Goal: Complete application form

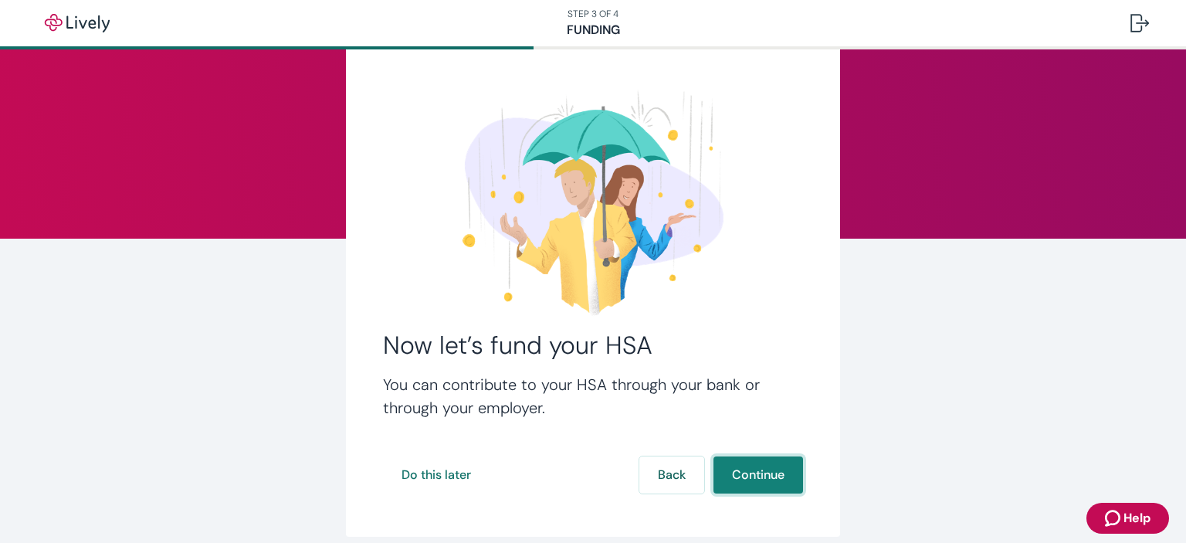
scroll to position [47, 0]
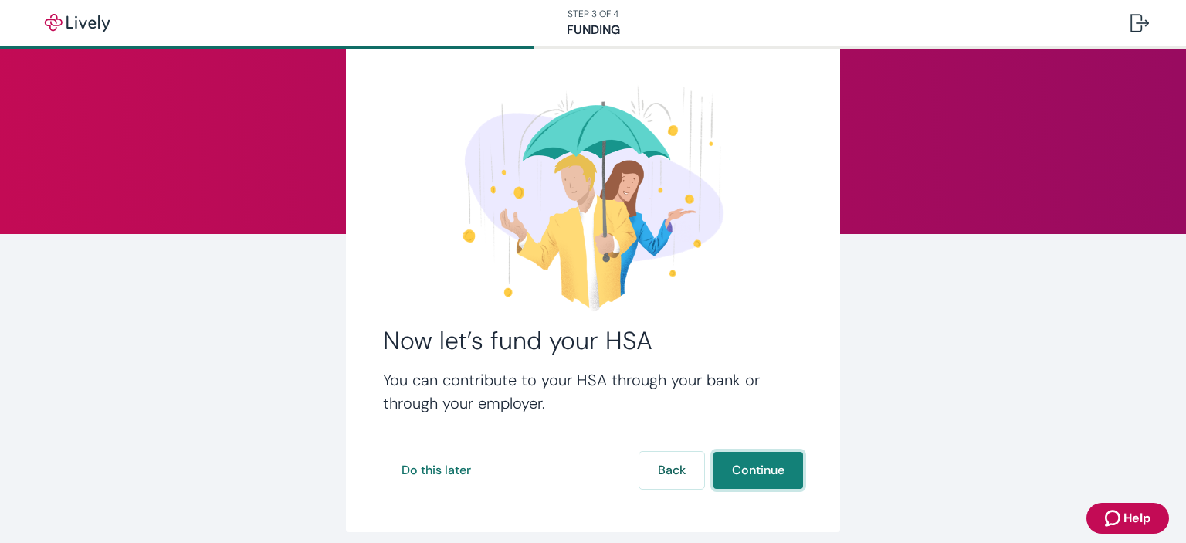
click at [765, 469] on button "Continue" at bounding box center [759, 470] width 90 height 37
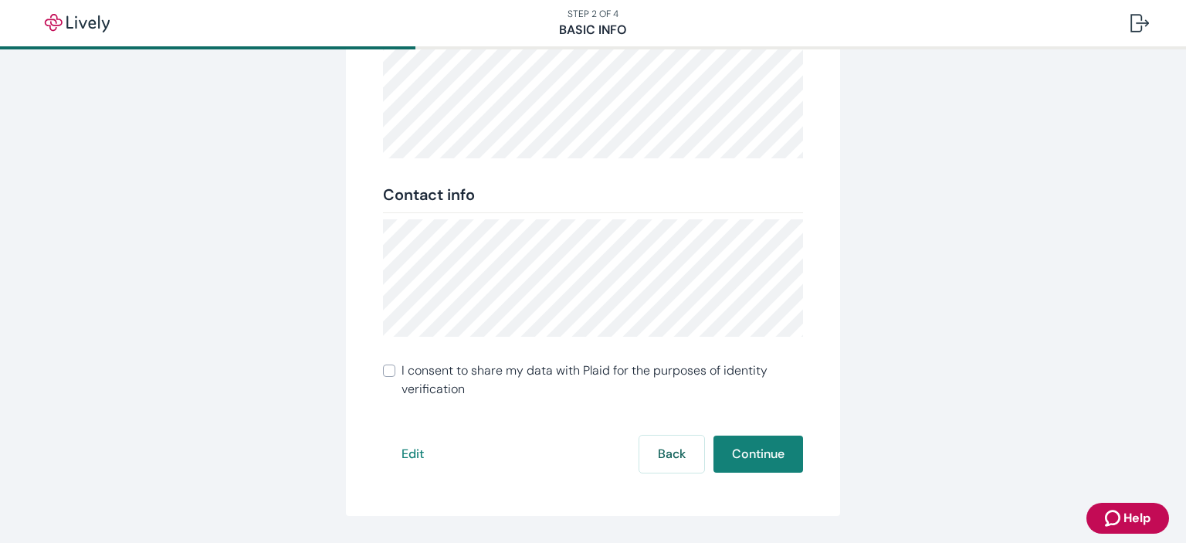
scroll to position [287, 0]
click at [383, 371] on input "I consent to share my data with Plaid for the purposes of identity verification" at bounding box center [389, 370] width 12 height 12
checkbox input "true"
click at [782, 450] on button "Continue" at bounding box center [759, 453] width 90 height 37
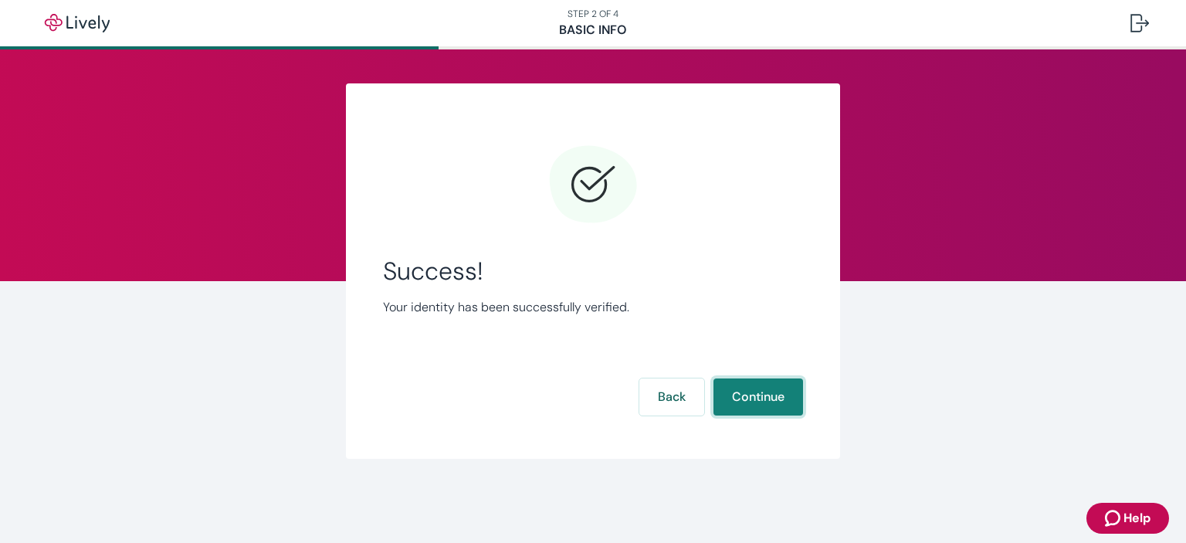
click at [747, 398] on button "Continue" at bounding box center [759, 396] width 90 height 37
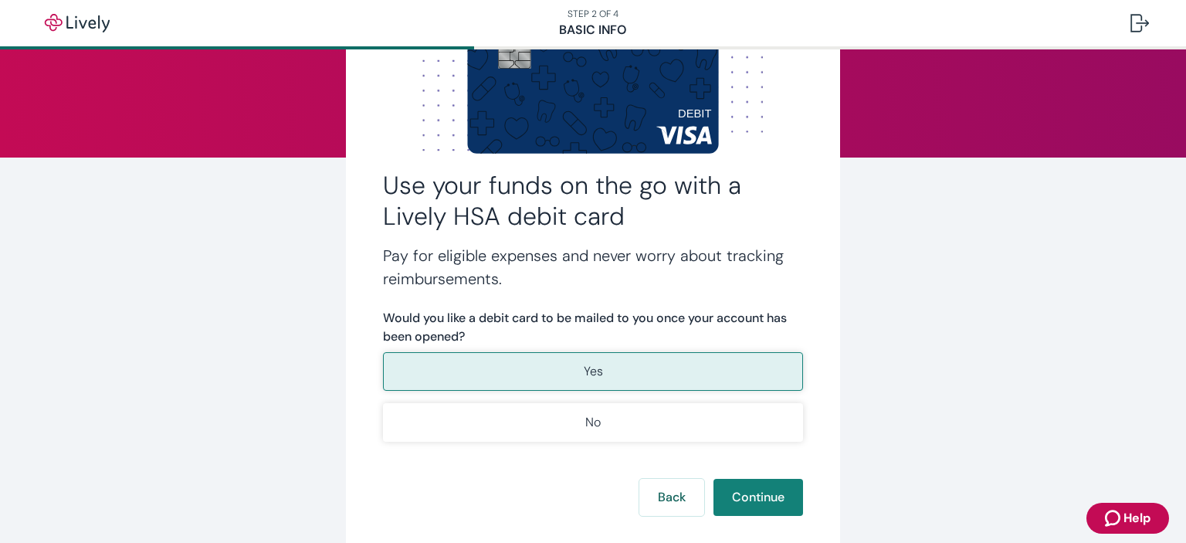
scroll to position [123, 0]
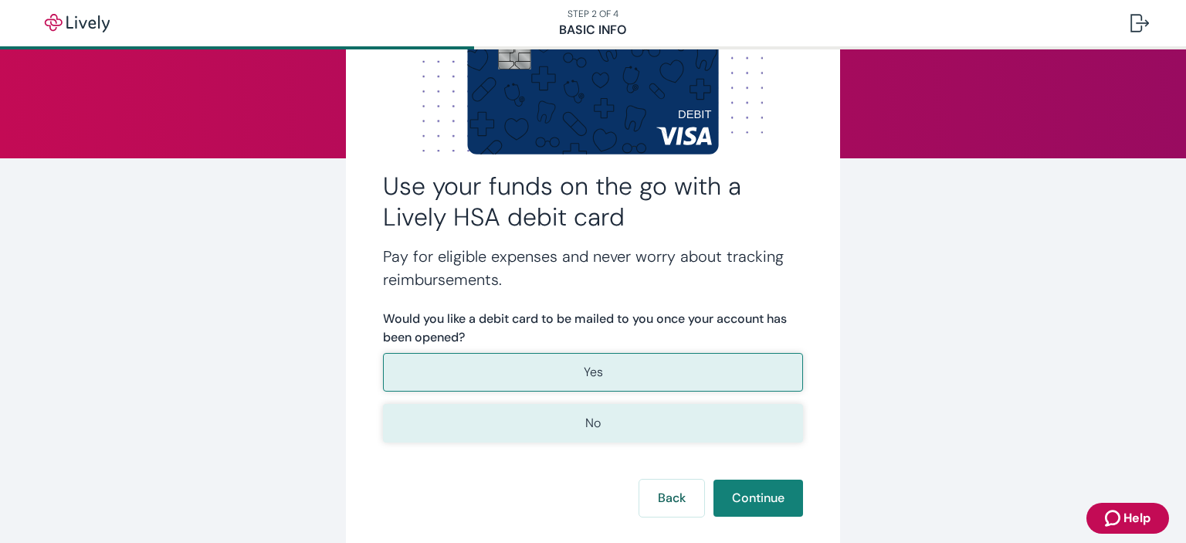
click at [559, 416] on button "No" at bounding box center [593, 423] width 420 height 39
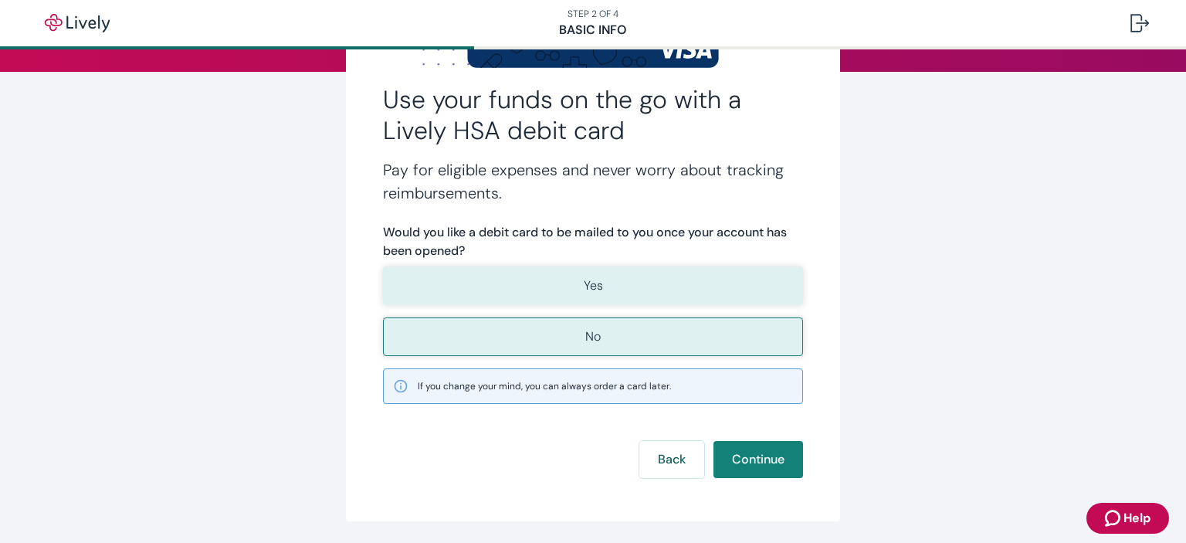
scroll to position [210, 0]
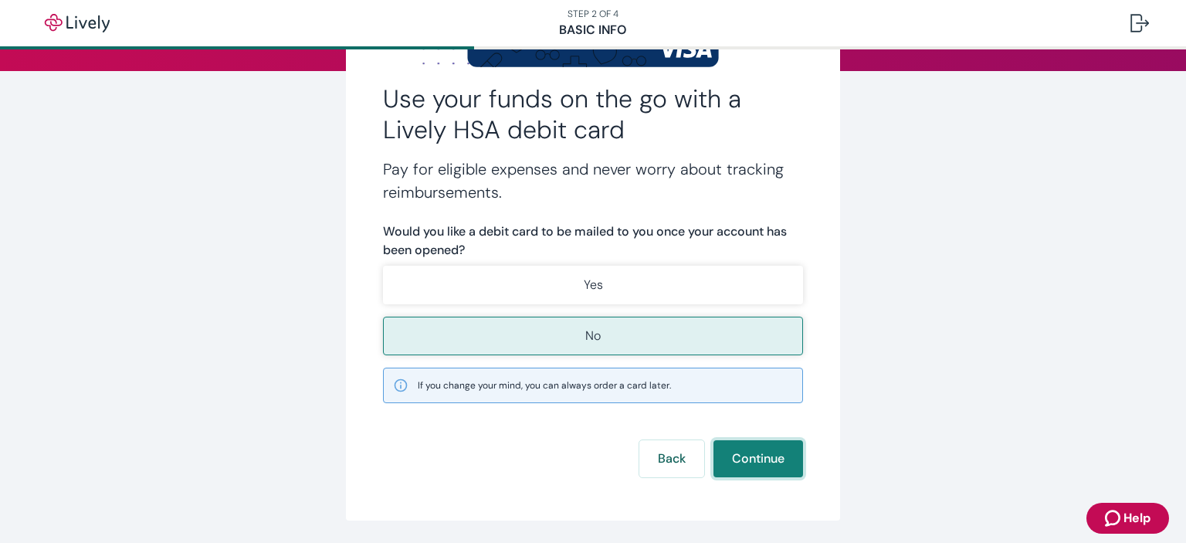
click at [756, 456] on button "Continue" at bounding box center [759, 458] width 90 height 37
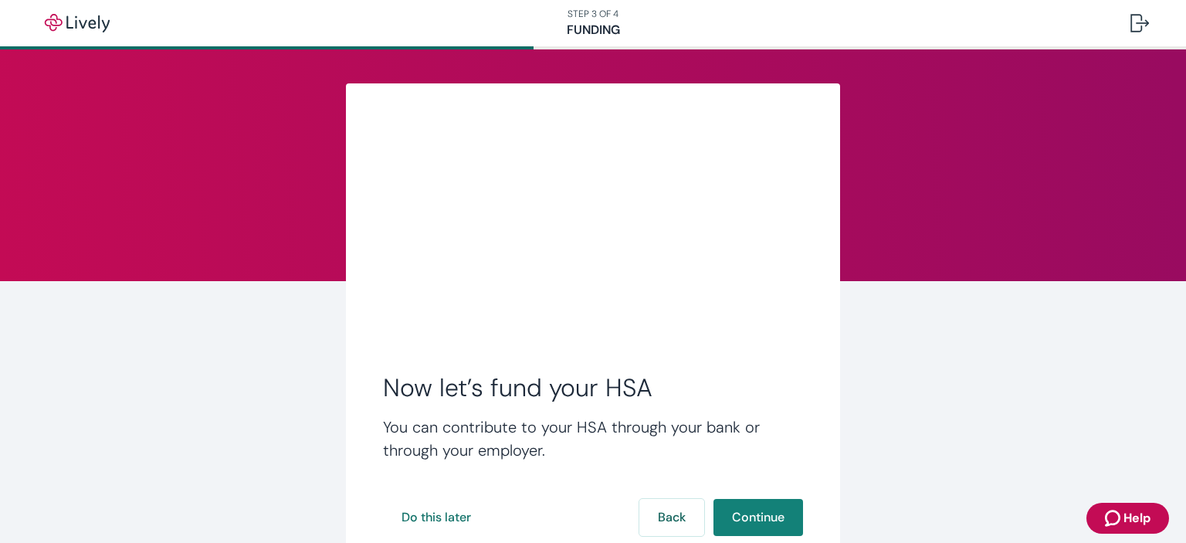
scroll to position [110, 0]
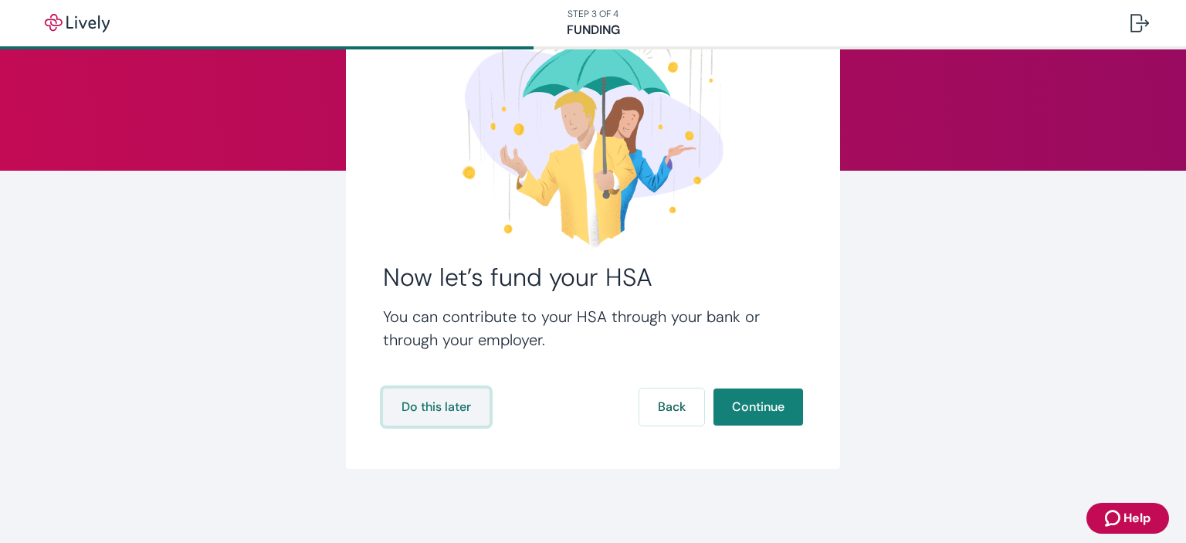
click at [447, 412] on button "Do this later" at bounding box center [436, 406] width 107 height 37
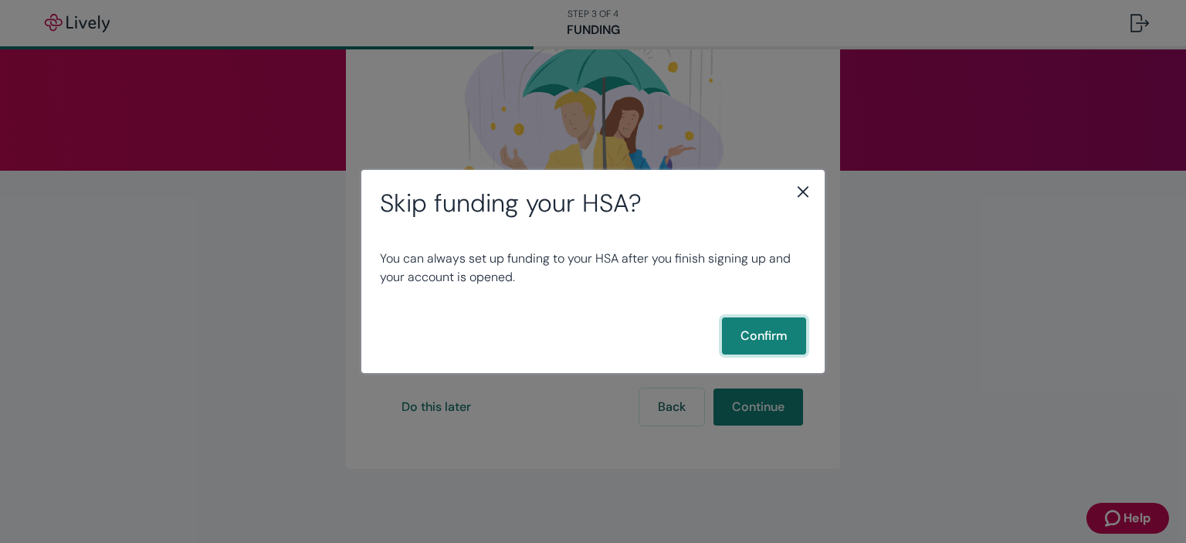
click at [752, 342] on button "Confirm" at bounding box center [764, 335] width 84 height 37
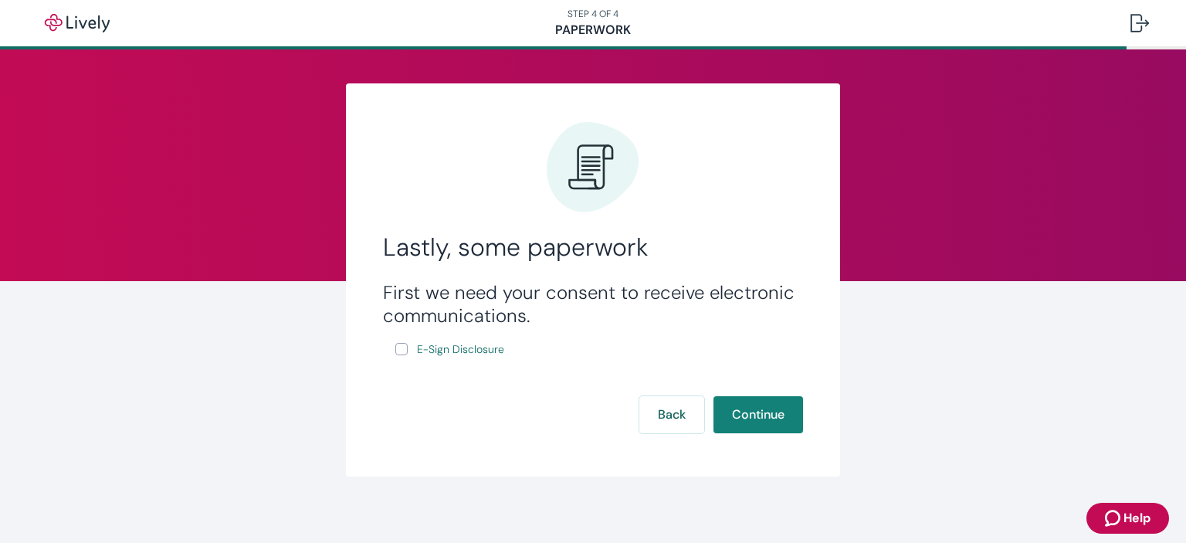
click at [395, 352] on input "E-Sign Disclosure" at bounding box center [401, 349] width 12 height 12
checkbox input "true"
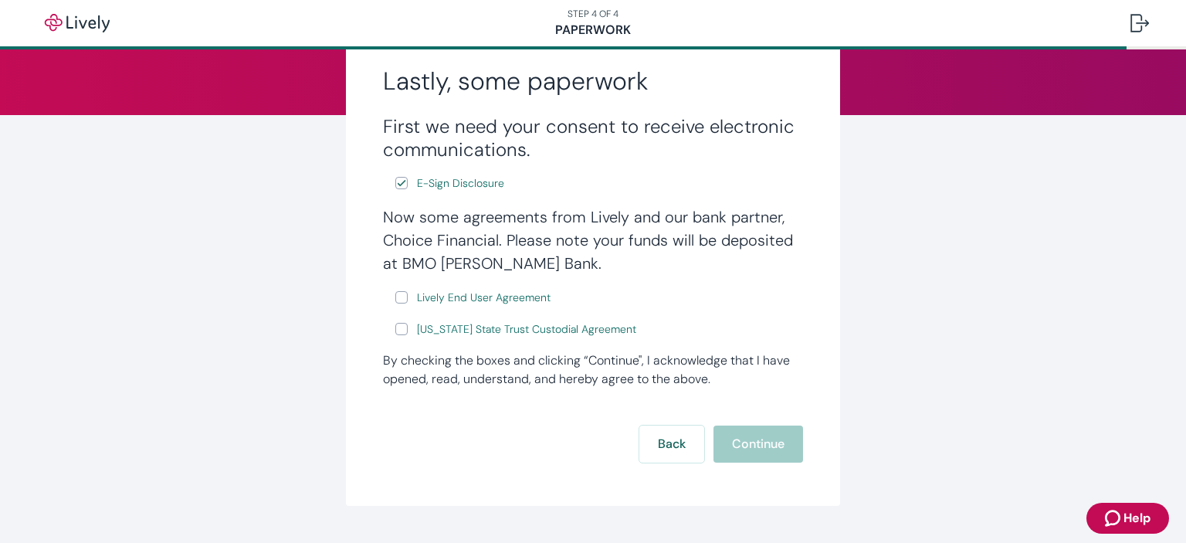
scroll to position [167, 0]
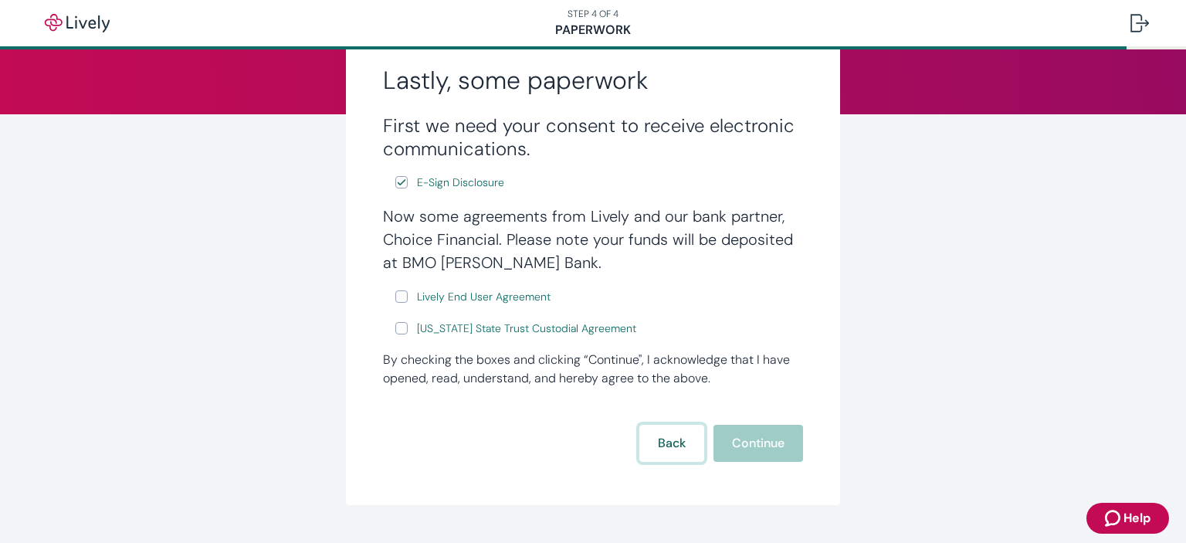
click at [653, 439] on button "Back" at bounding box center [671, 443] width 65 height 37
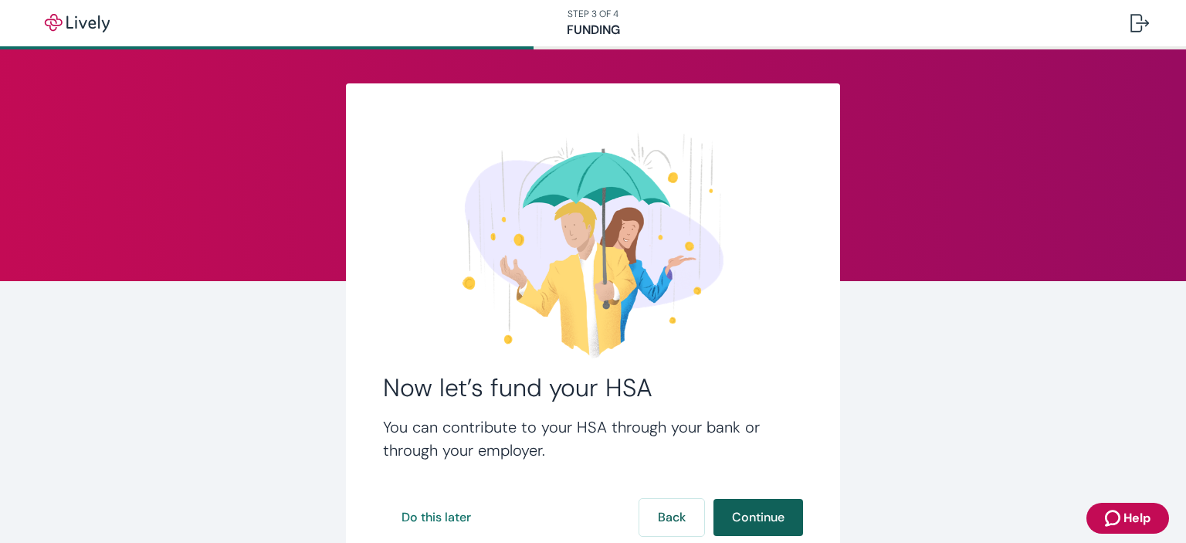
click at [729, 518] on button "Continue" at bounding box center [759, 517] width 90 height 37
